Goal: Task Accomplishment & Management: Use online tool/utility

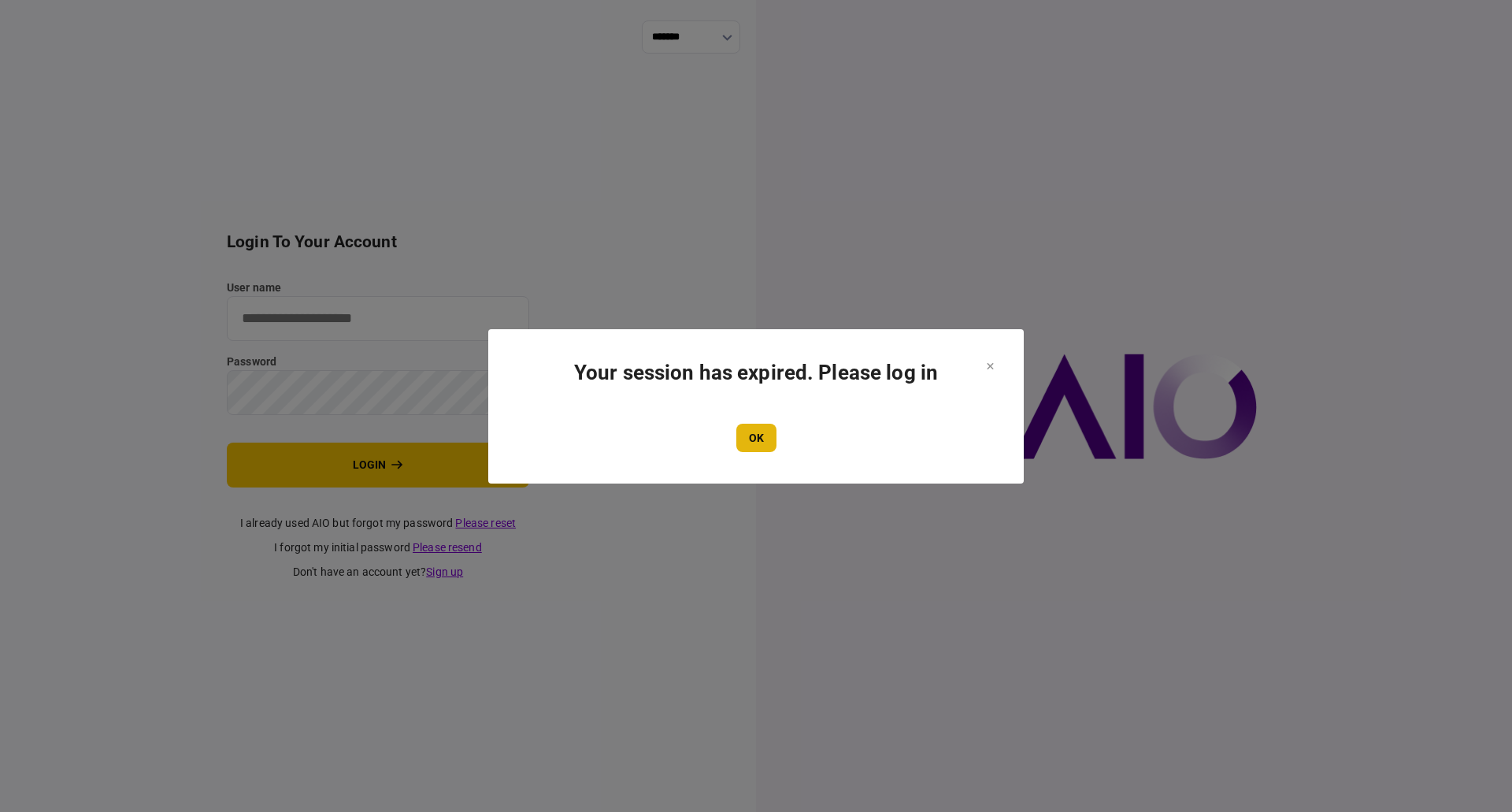
type input "**********"
click at [754, 432] on button "OK" at bounding box center [756, 437] width 40 height 28
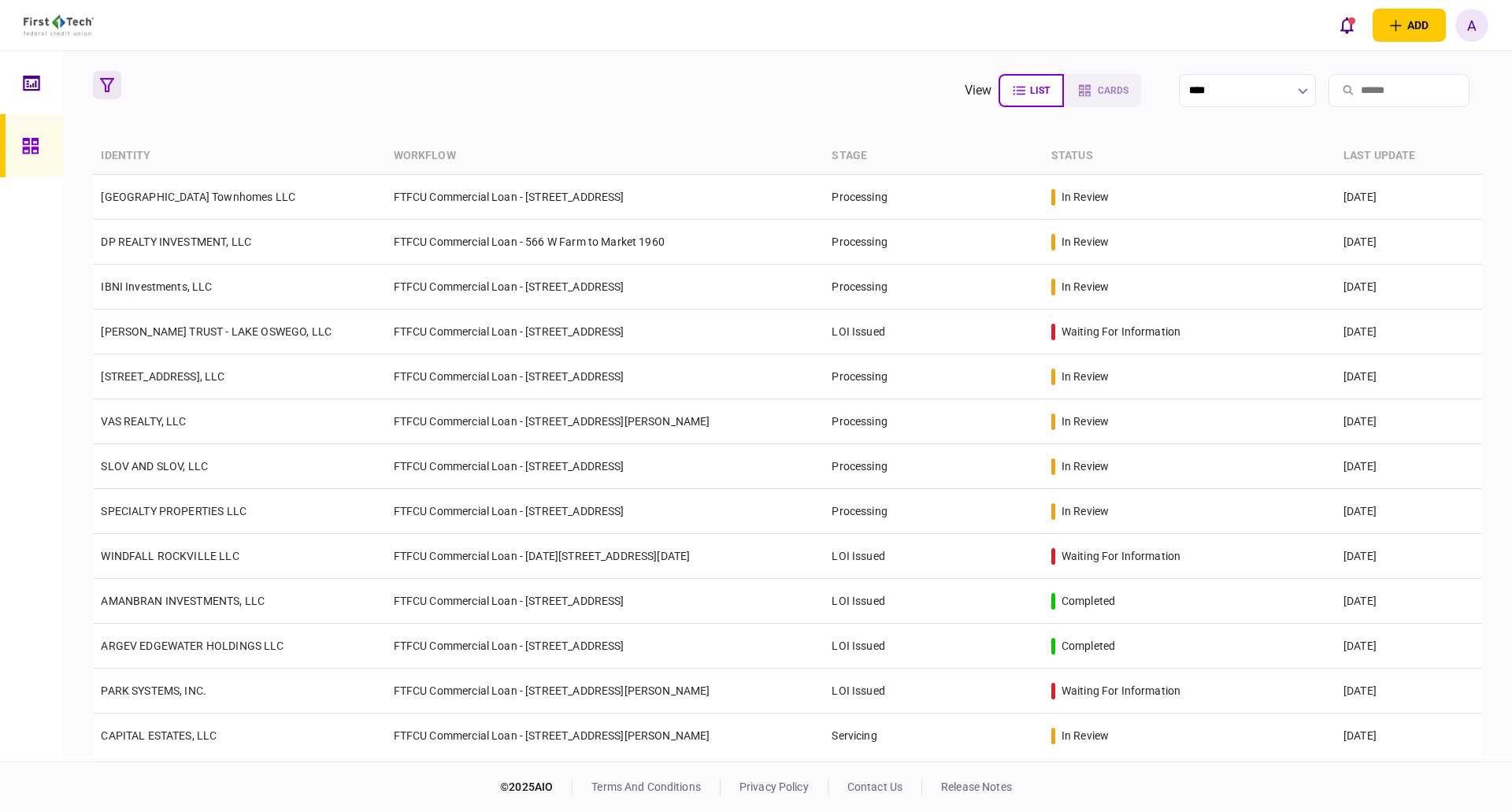
click at [113, 80] on icon "button" at bounding box center [107, 85] width 14 height 14
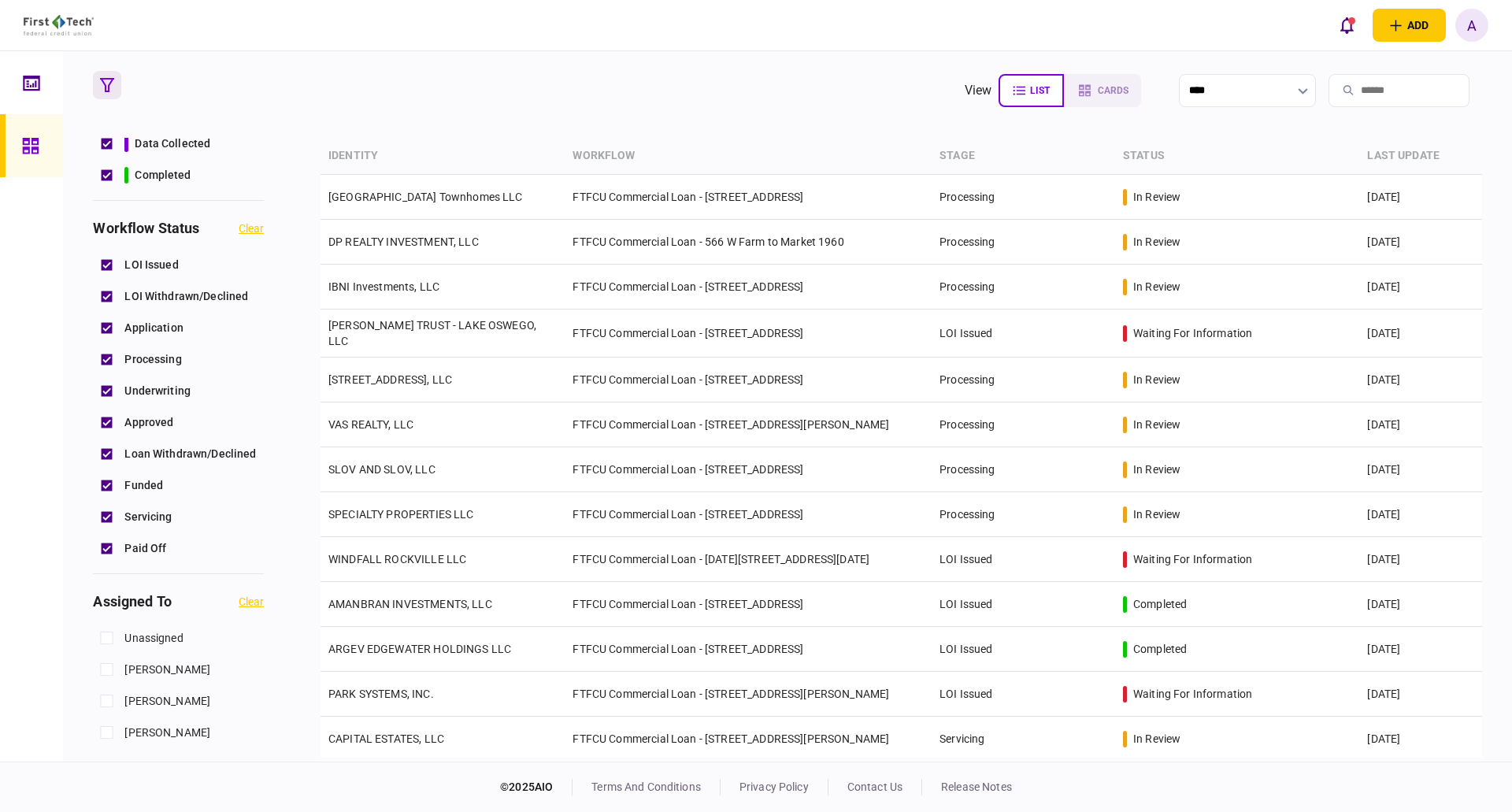
scroll to position [551, 0]
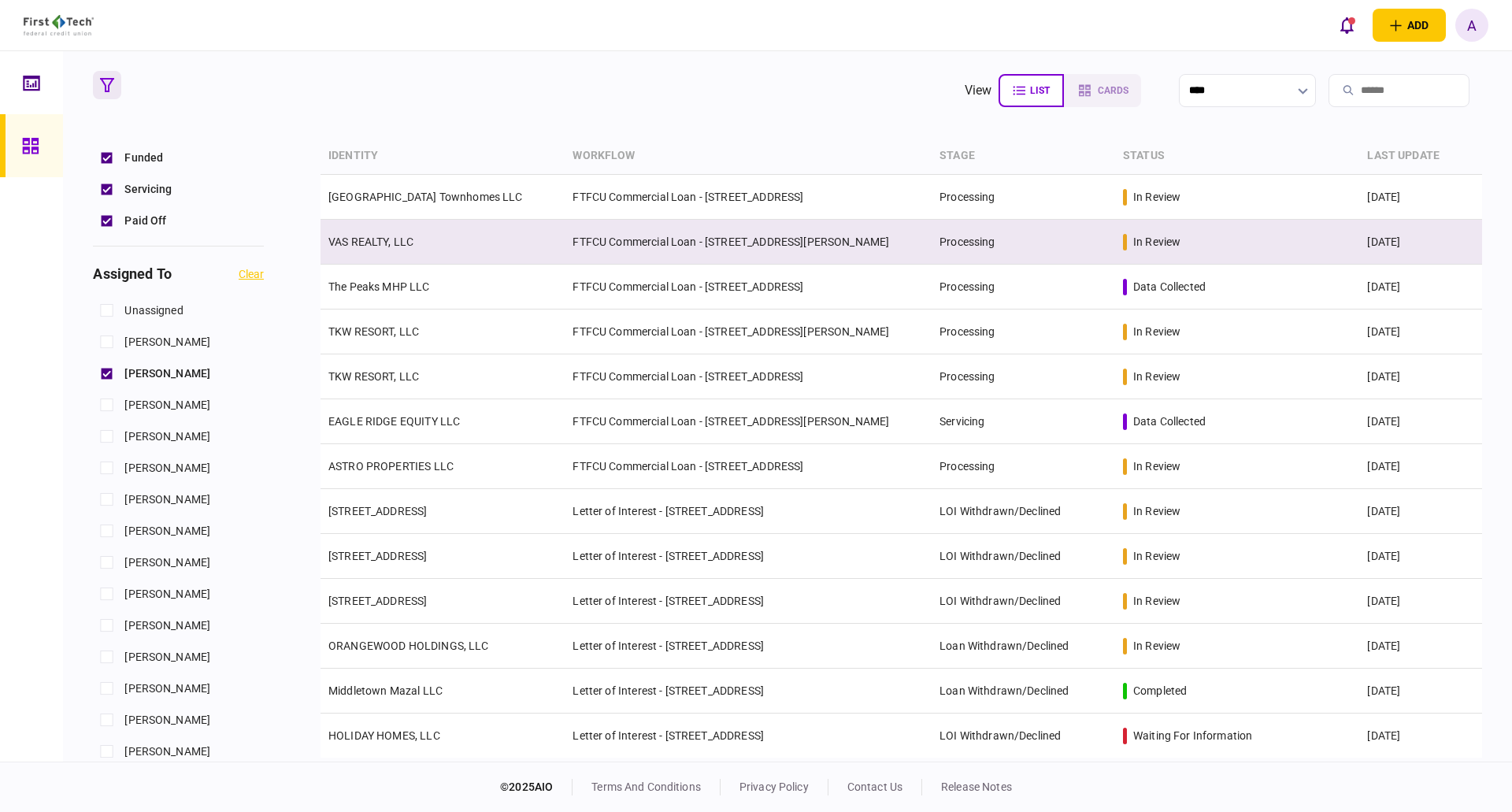
click at [363, 245] on link "VAS REALTY, LLC" at bounding box center [371, 242] width 85 height 13
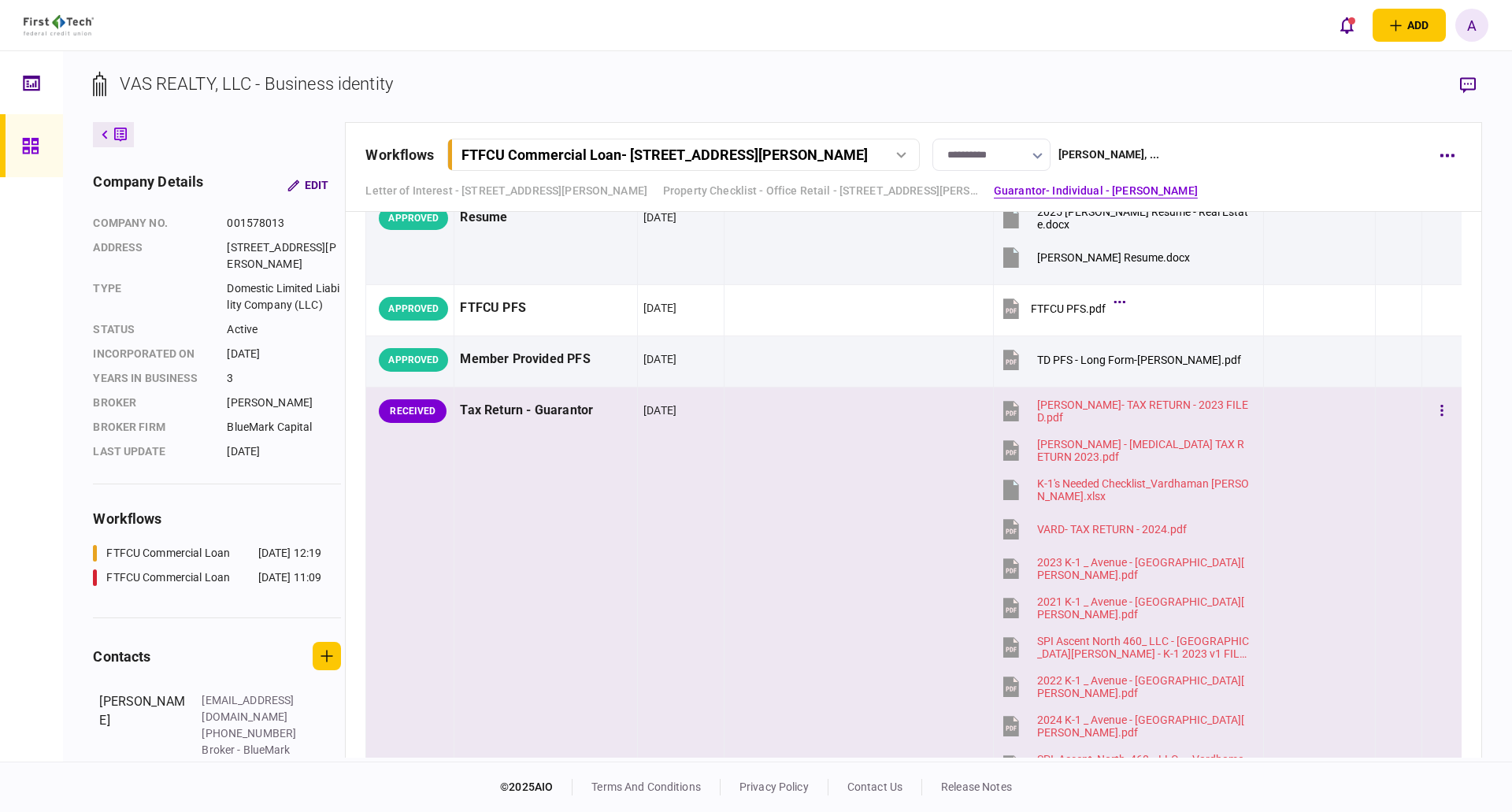
scroll to position [2599, 0]
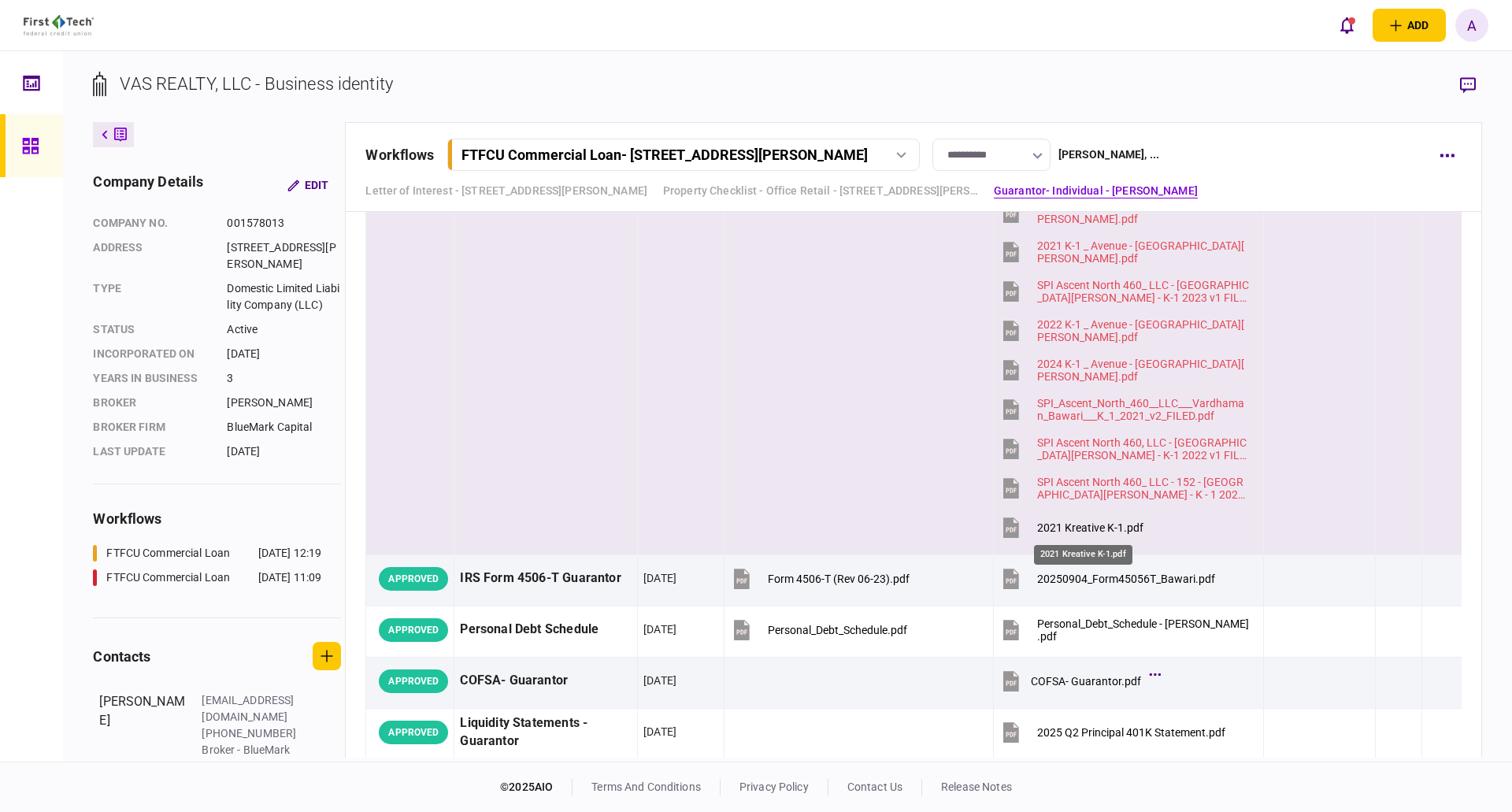
click at [1082, 530] on div "2021 Kreative K-1.pdf" at bounding box center [1090, 528] width 107 height 13
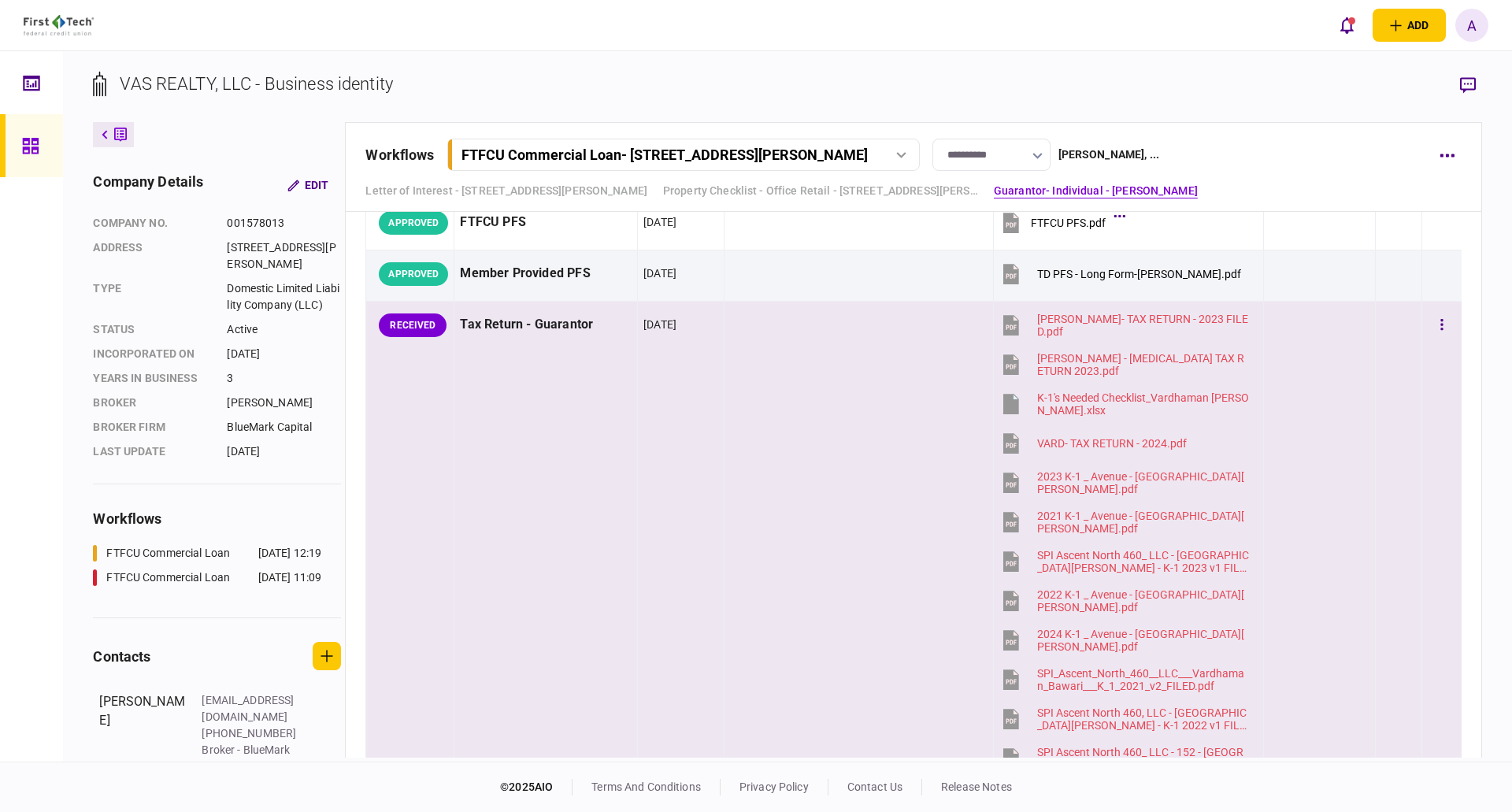
scroll to position [2284, 0]
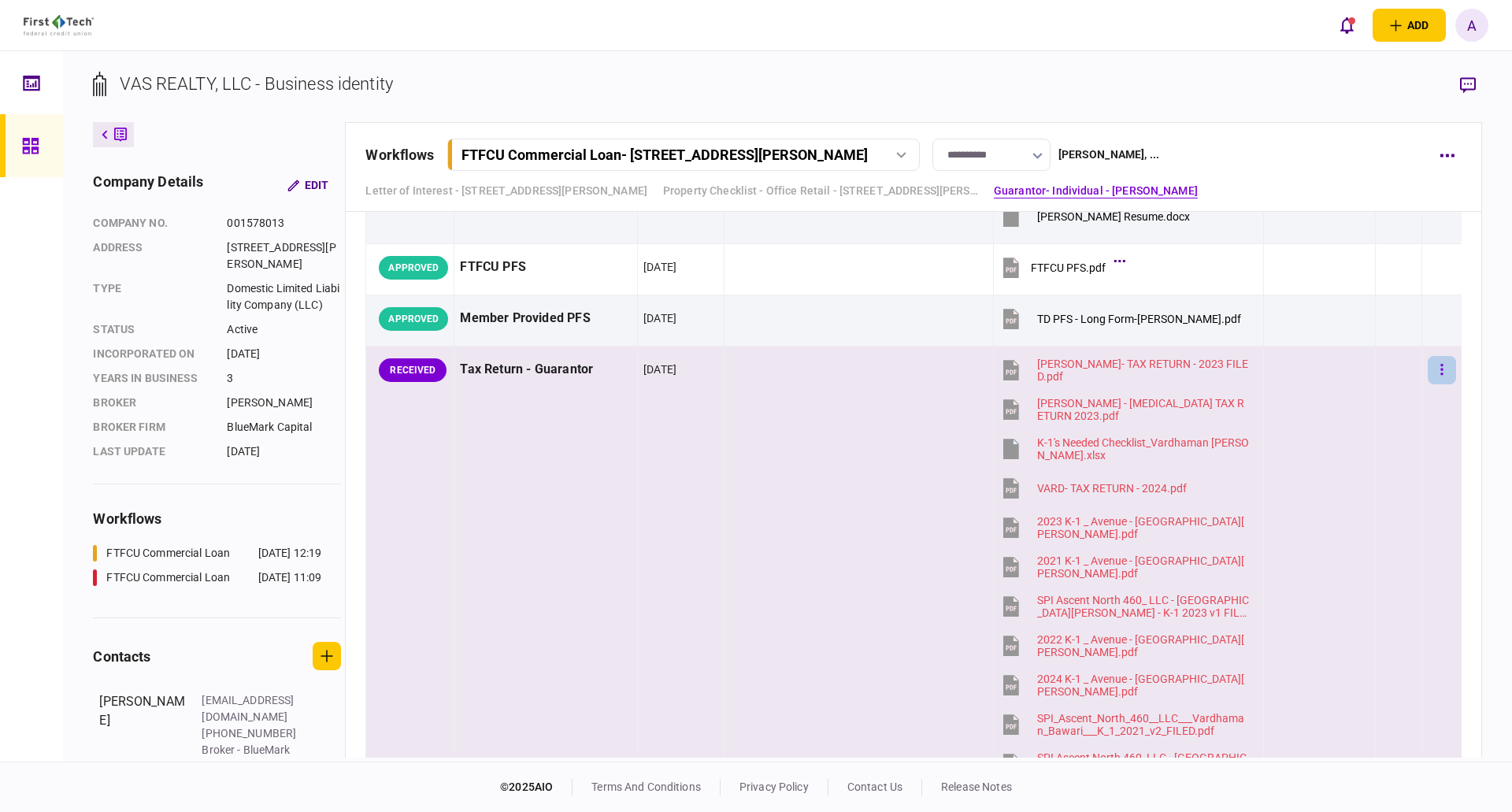
click at [1435, 367] on button "button" at bounding box center [1441, 370] width 28 height 28
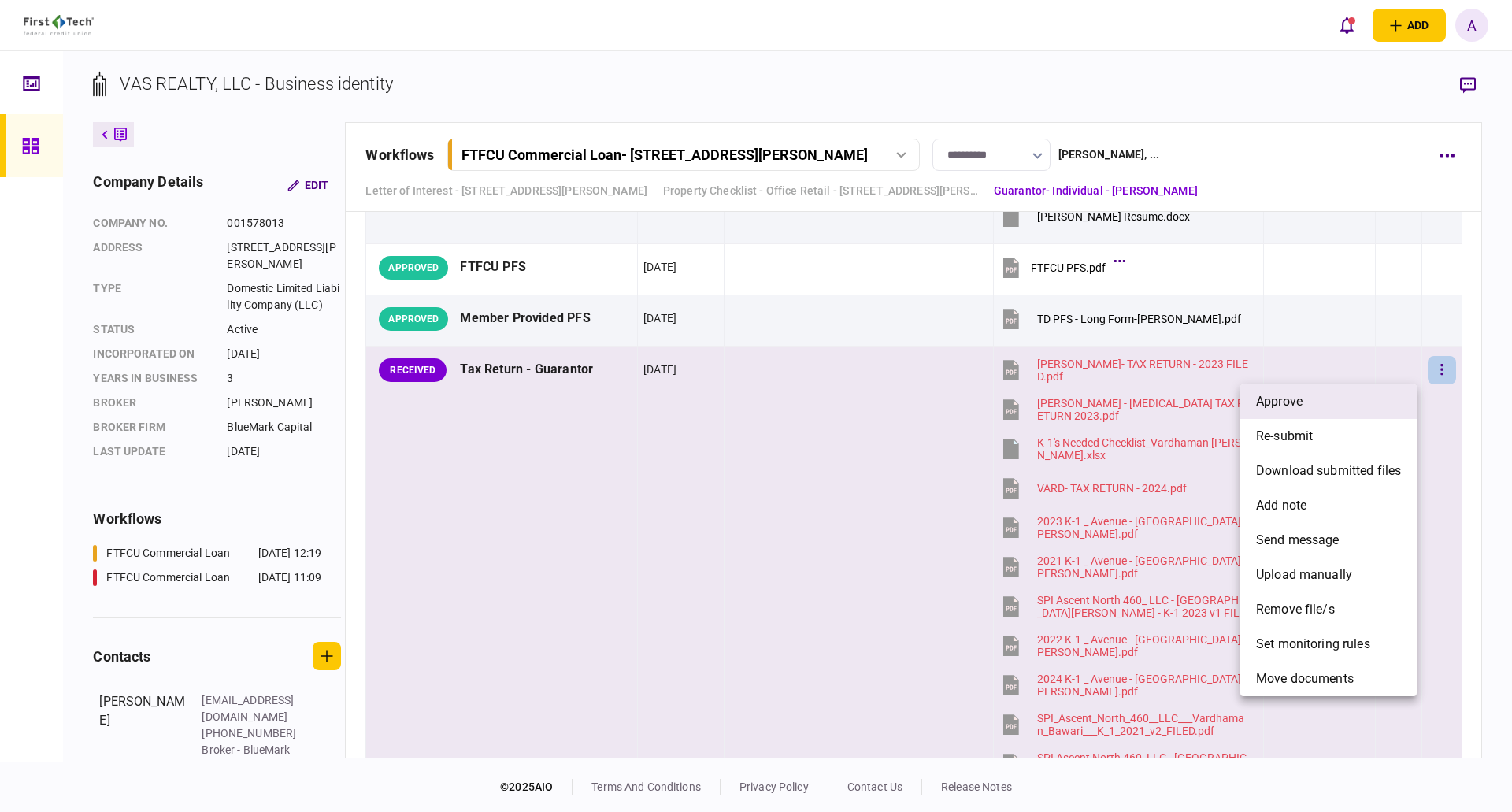
click at [1274, 405] on span "approve" at bounding box center [1279, 402] width 47 height 19
